Goal: Subscribe to service/newsletter

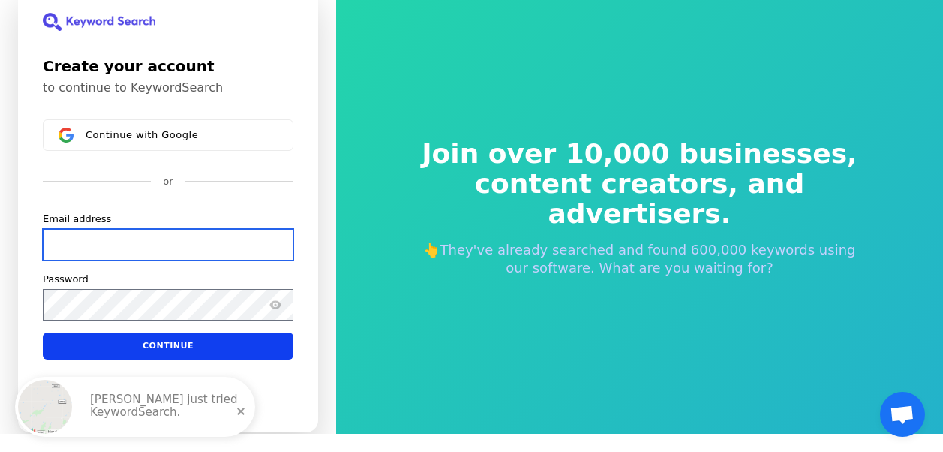
click at [272, 239] on input "Email address" at bounding box center [168, 245] width 251 height 32
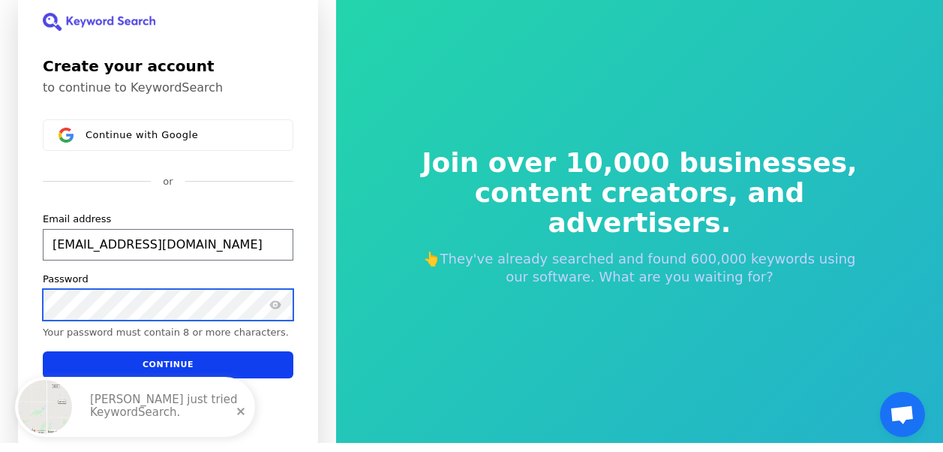
scroll to position [8, 0]
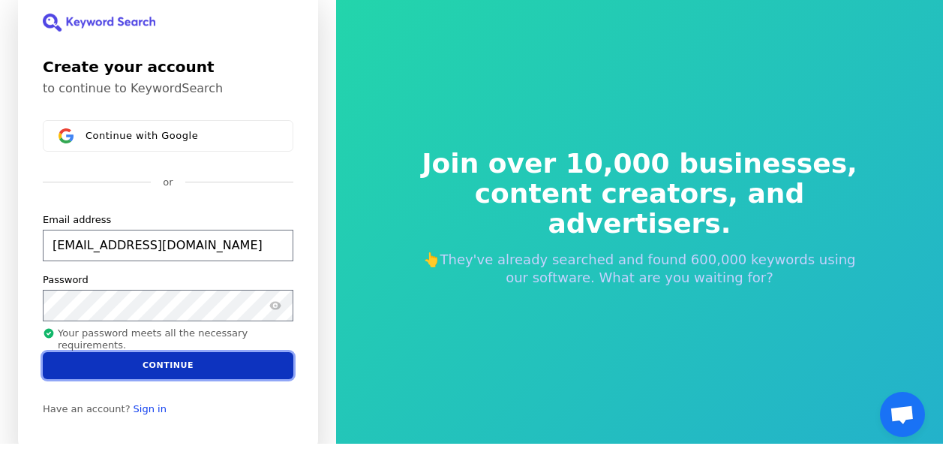
click at [123, 360] on button "Continue" at bounding box center [168, 364] width 251 height 27
type input "[EMAIL_ADDRESS][DOMAIN_NAME]"
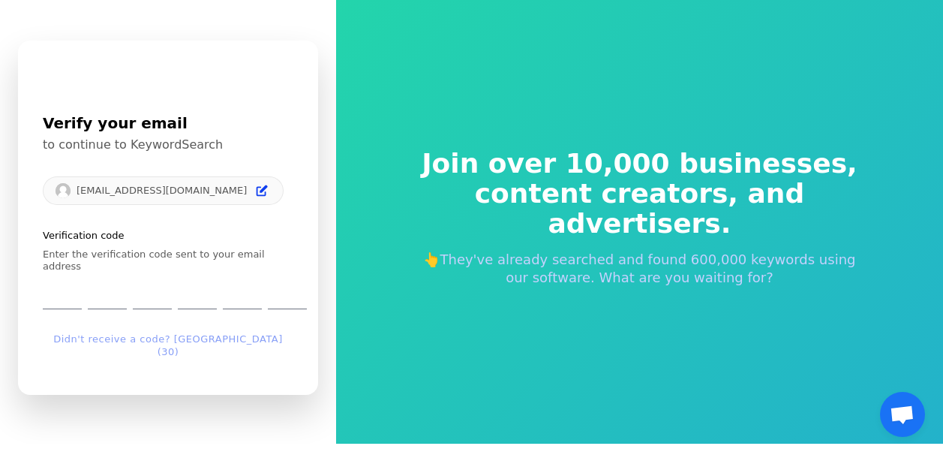
scroll to position [18, 0]
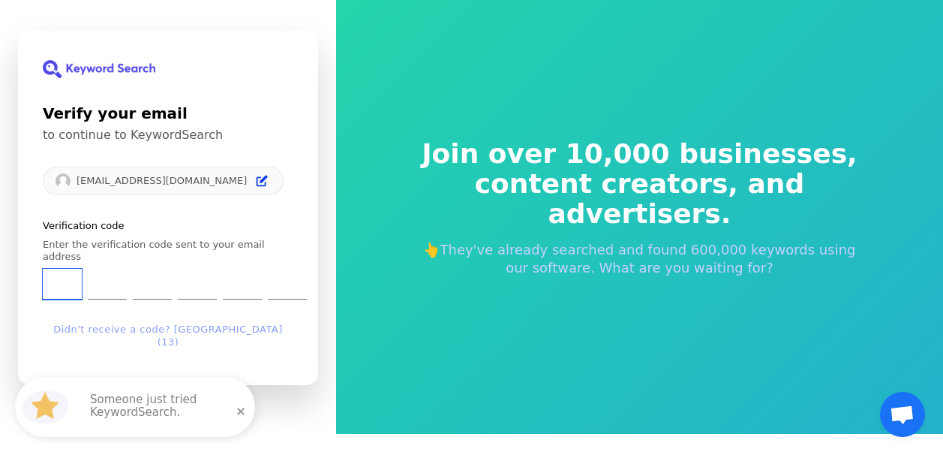
click at [52, 294] on input "Enter verification code. Digit 1" at bounding box center [62, 284] width 39 height 31
type input "7"
type input "3"
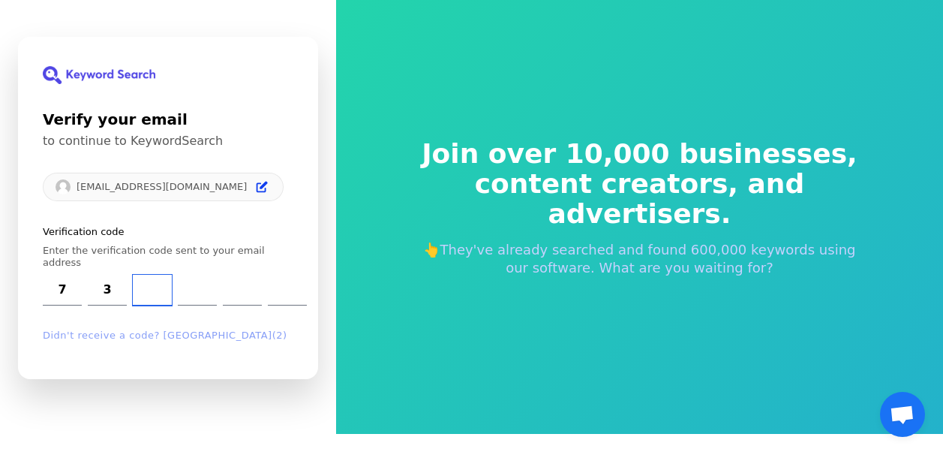
type input "0"
type input "4"
type input "8"
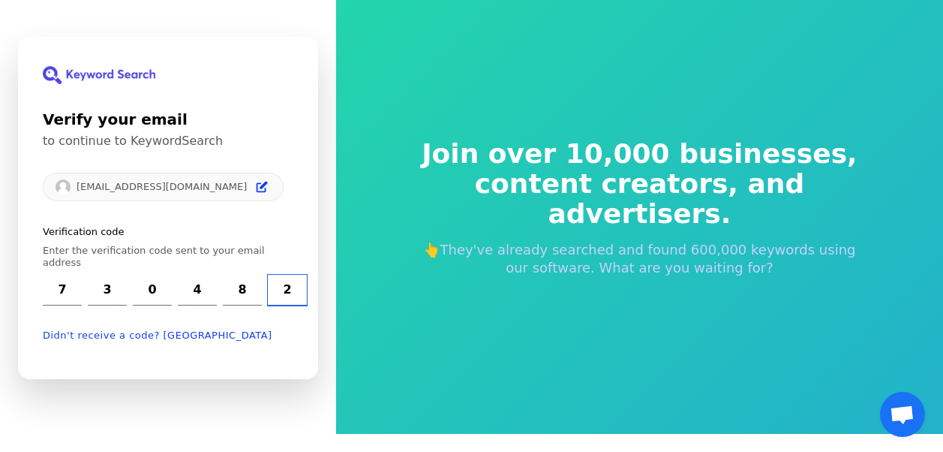
type input "2"
